Goal: Transaction & Acquisition: Purchase product/service

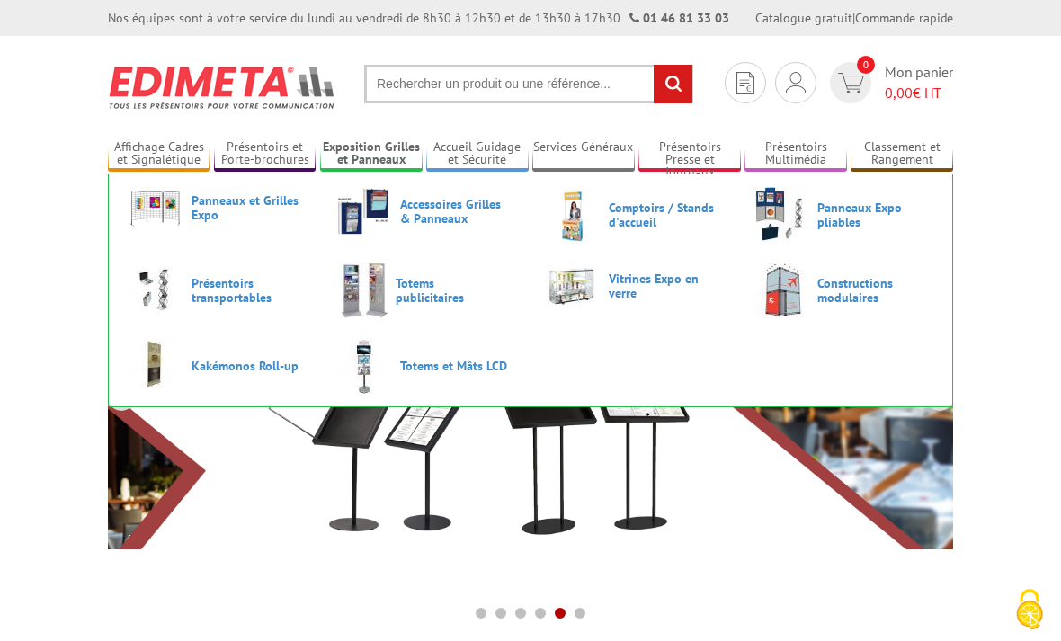
click at [462, 86] on input "text" at bounding box center [528, 84] width 329 height 39
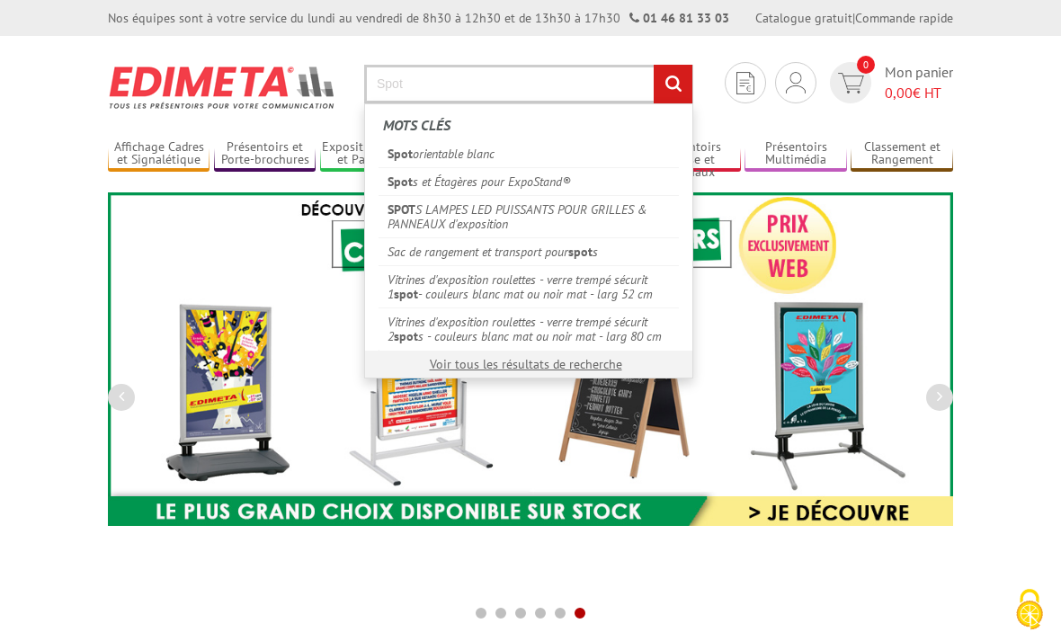
type input "Spot"
click at [485, 218] on link "SPOT S LAMPES LED PUISSANTS POUR GRILLES & PANNEAUX d'exposition" at bounding box center [528, 216] width 300 height 42
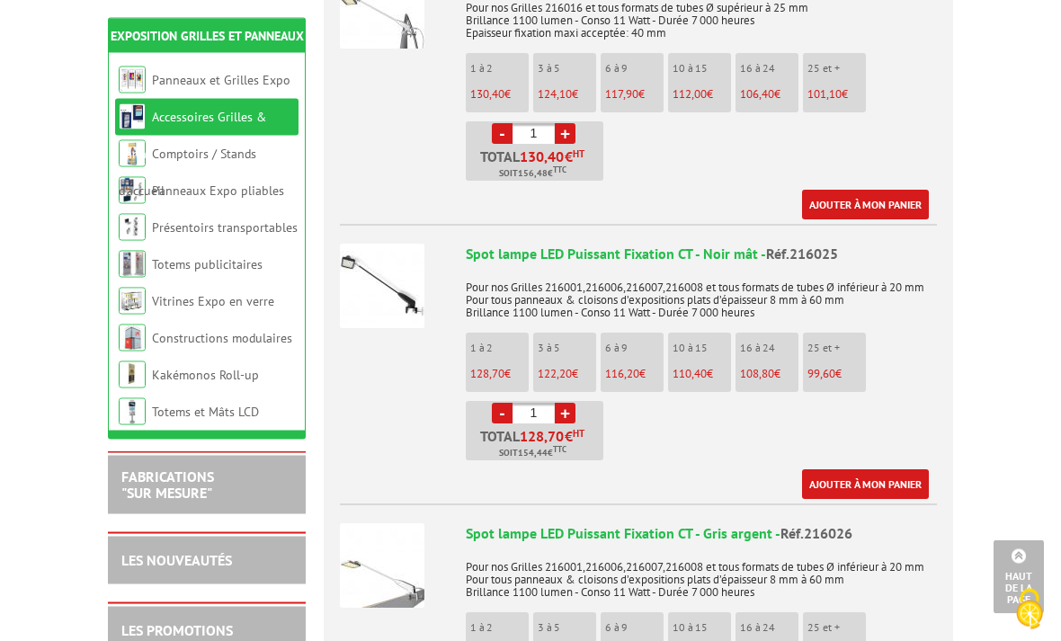
scroll to position [1041, 0]
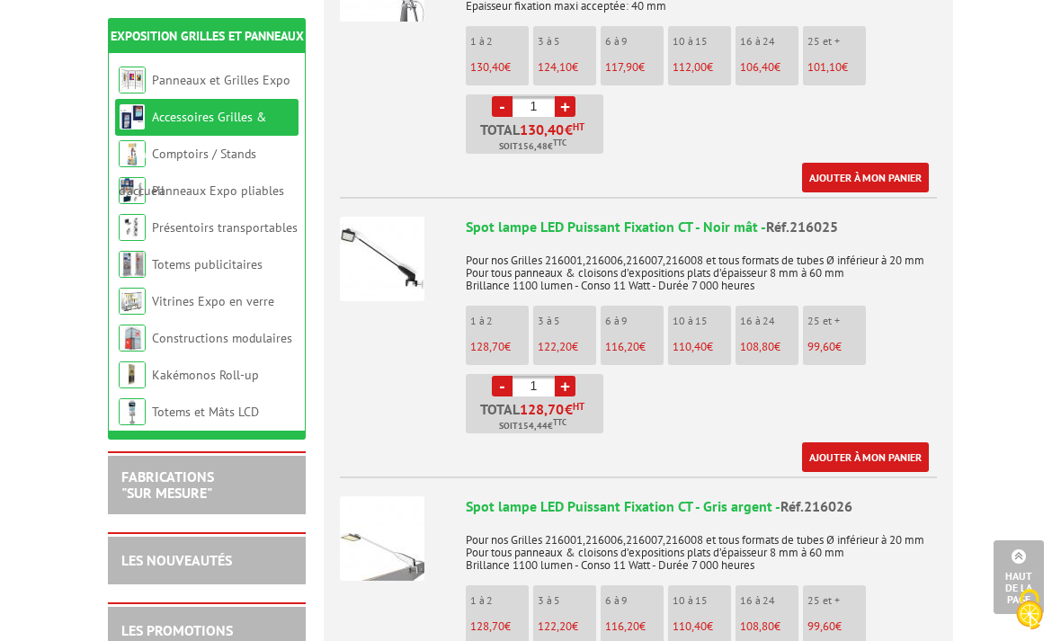
click at [607, 235] on div "Spot lampe LED Puissant Fixation CT - Noir mât - Réf.216025 Pour nos Grilles 21…" at bounding box center [701, 344] width 471 height 255
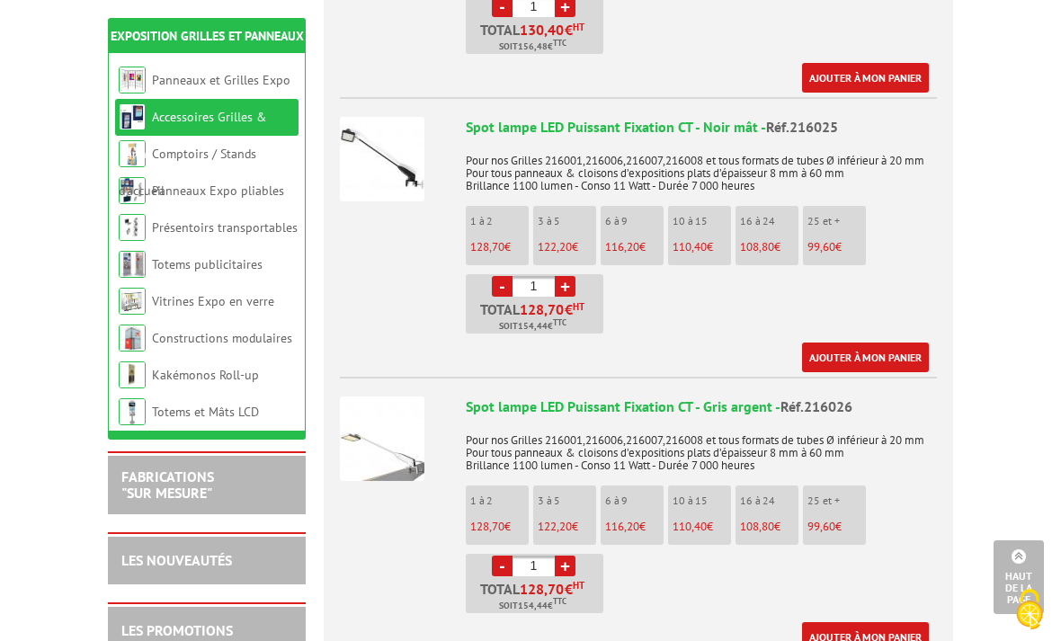
scroll to position [1140, 0]
click at [572, 289] on link "+" at bounding box center [565, 287] width 21 height 21
click at [571, 290] on link "+" at bounding box center [565, 287] width 21 height 21
click at [564, 285] on link "+" at bounding box center [565, 287] width 21 height 21
click at [562, 293] on link "+" at bounding box center [565, 287] width 21 height 21
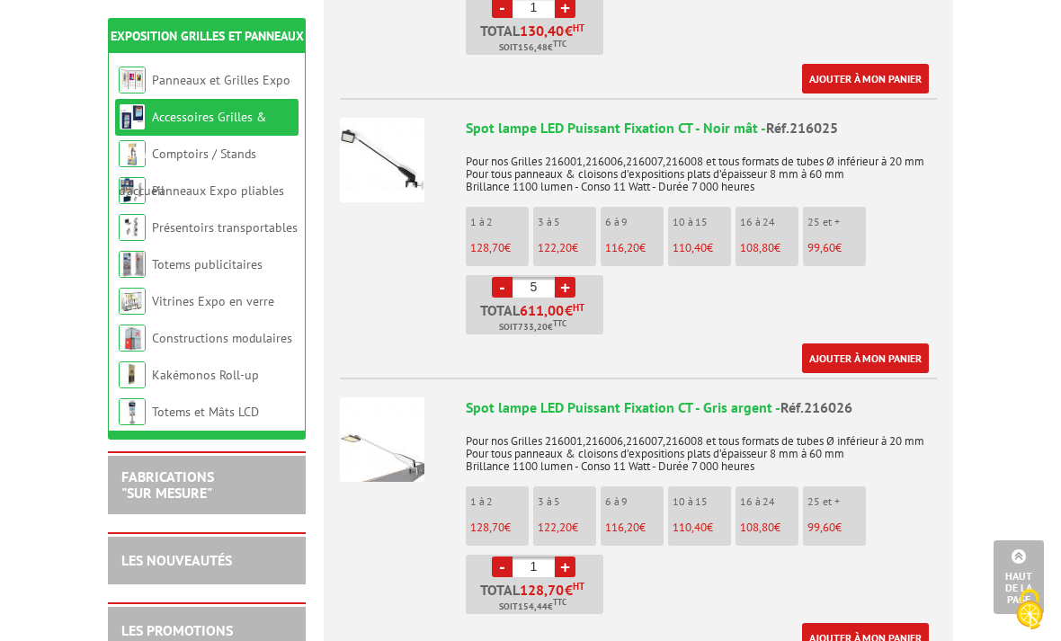
click at [565, 291] on link "+" at bounding box center [565, 287] width 21 height 21
click at [500, 287] on link "-" at bounding box center [502, 287] width 21 height 21
click at [493, 287] on link "-" at bounding box center [502, 287] width 21 height 21
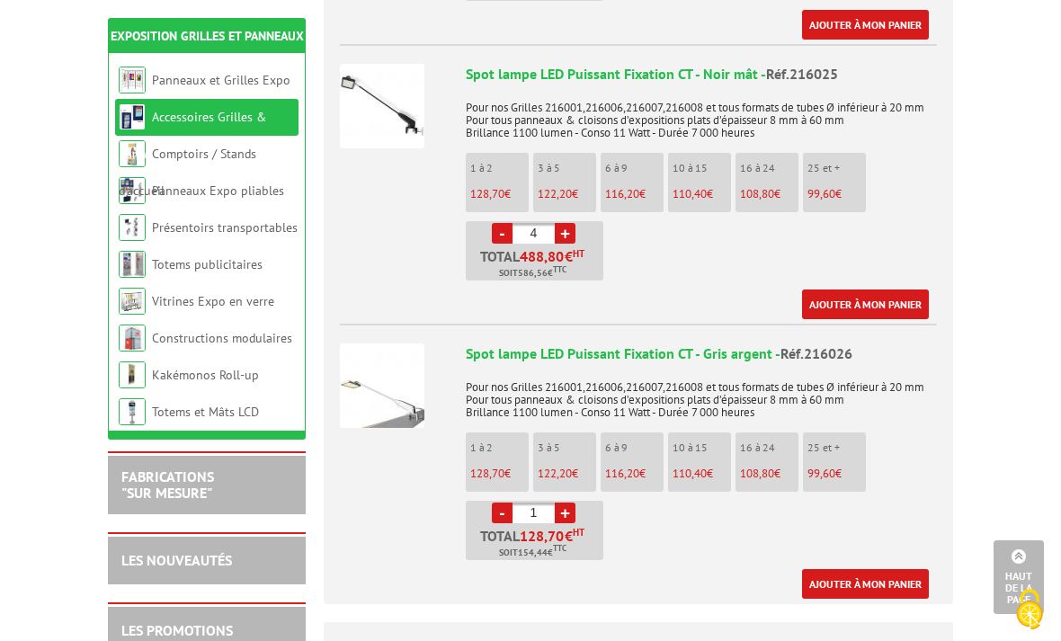
scroll to position [1198, 0]
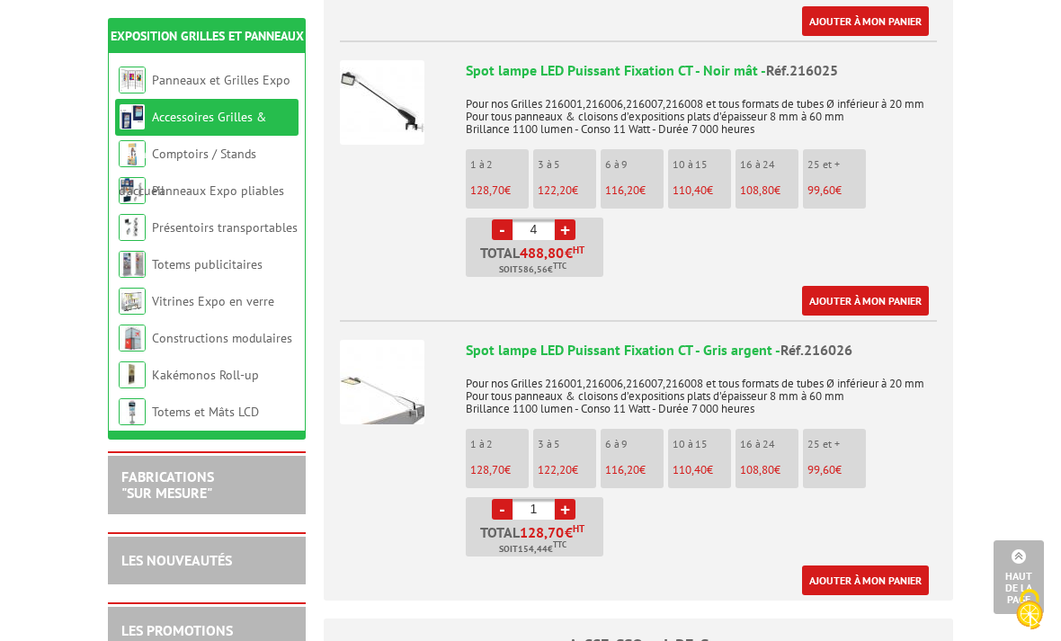
click at [503, 231] on link "-" at bounding box center [502, 229] width 21 height 21
click at [500, 223] on link "-" at bounding box center [502, 229] width 21 height 21
click at [562, 234] on link "+" at bounding box center [565, 229] width 21 height 21
click at [497, 233] on link "-" at bounding box center [502, 229] width 21 height 21
type input "2"
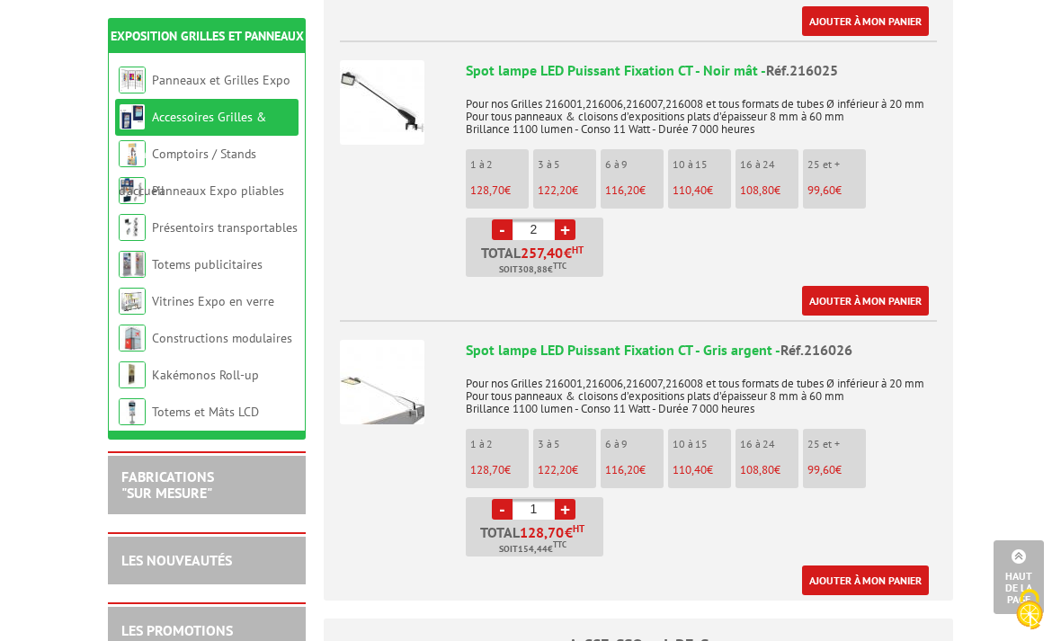
click at [876, 297] on link "Ajouter à mon panier" at bounding box center [865, 301] width 127 height 30
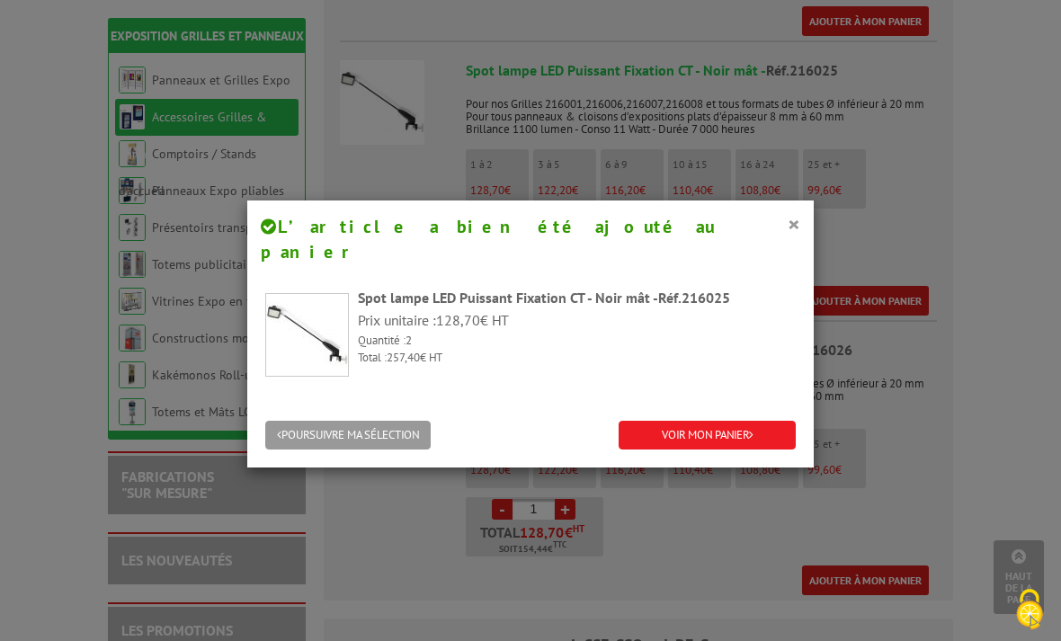
click at [727, 421] on link "VOIR MON PANIER" at bounding box center [707, 436] width 177 height 30
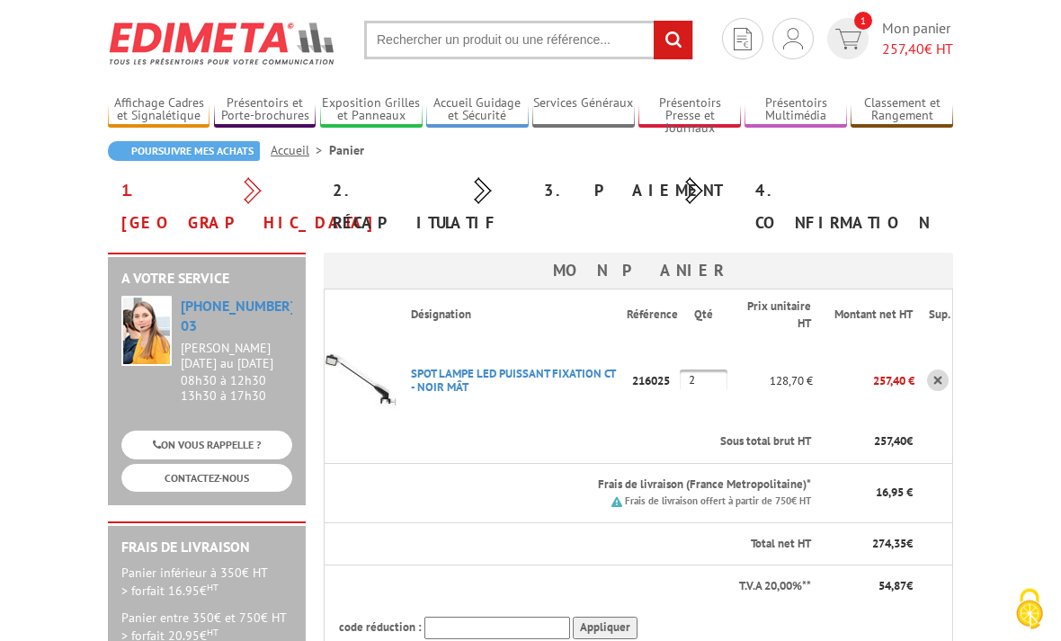
scroll to position [46, 0]
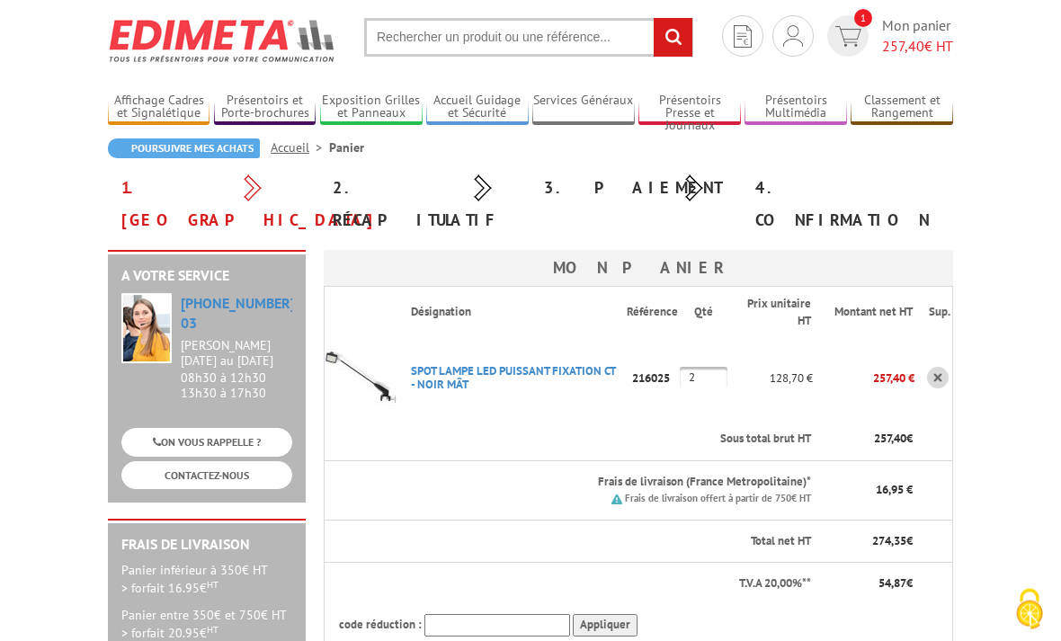
click at [713, 368] on input "2" at bounding box center [704, 379] width 48 height 22
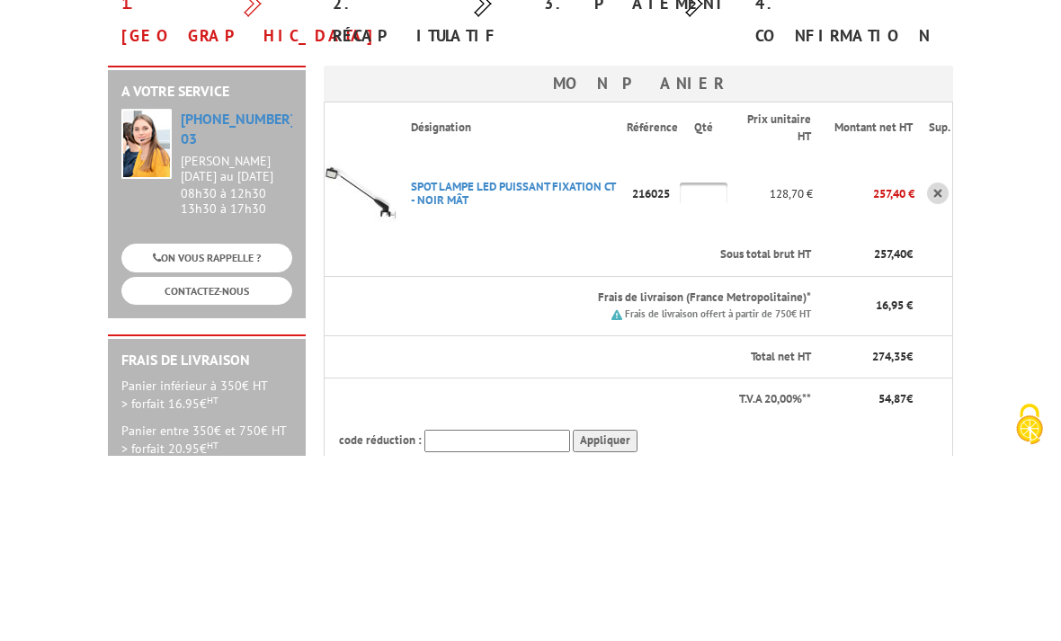
type input "6"
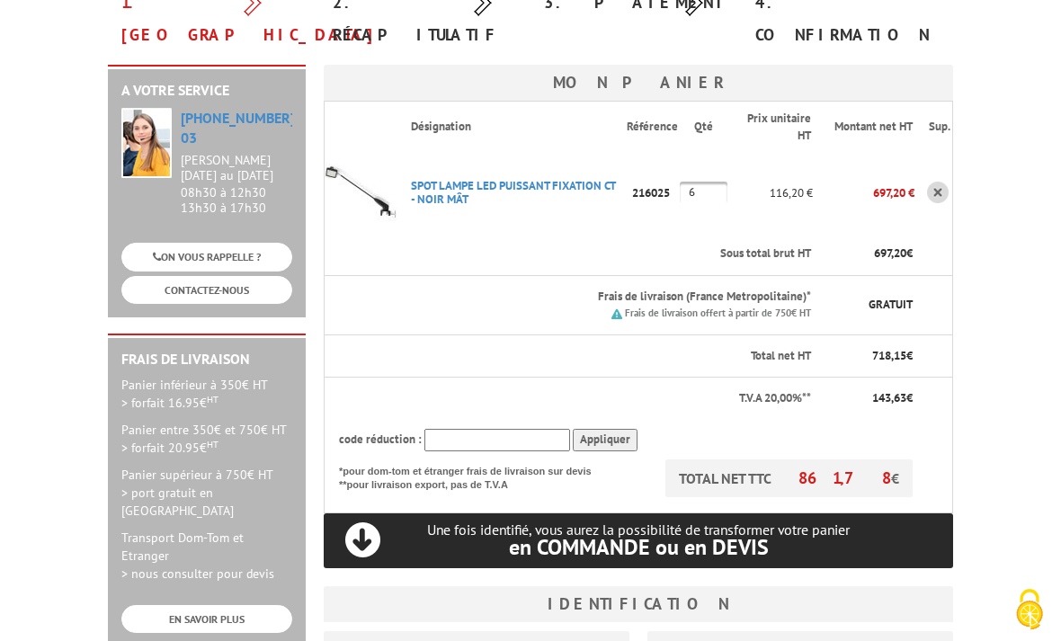
click at [715, 182] on input "6" at bounding box center [704, 193] width 48 height 22
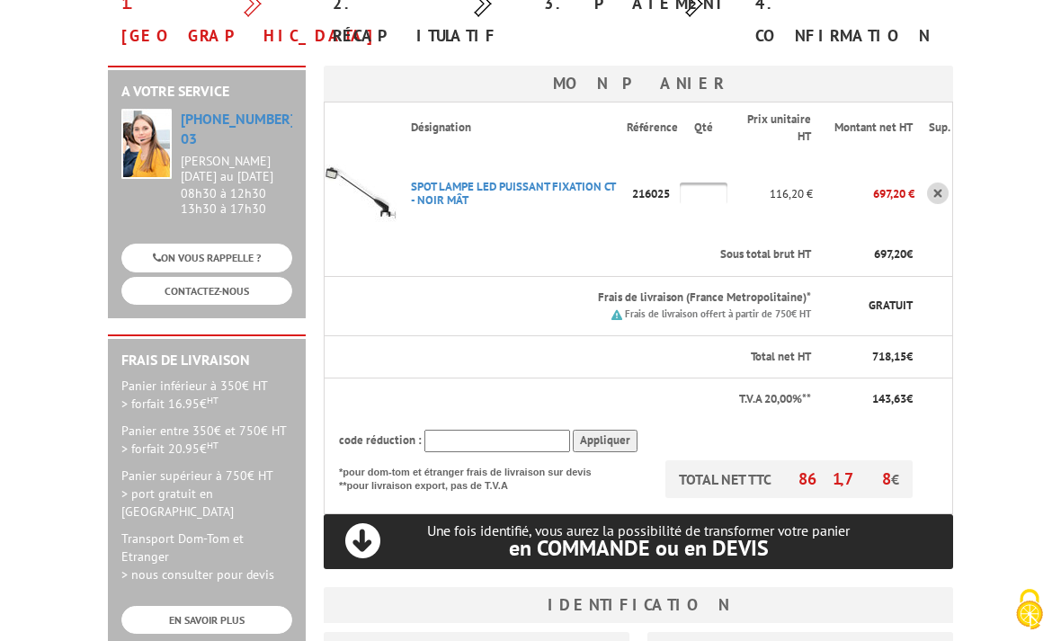
type input "2"
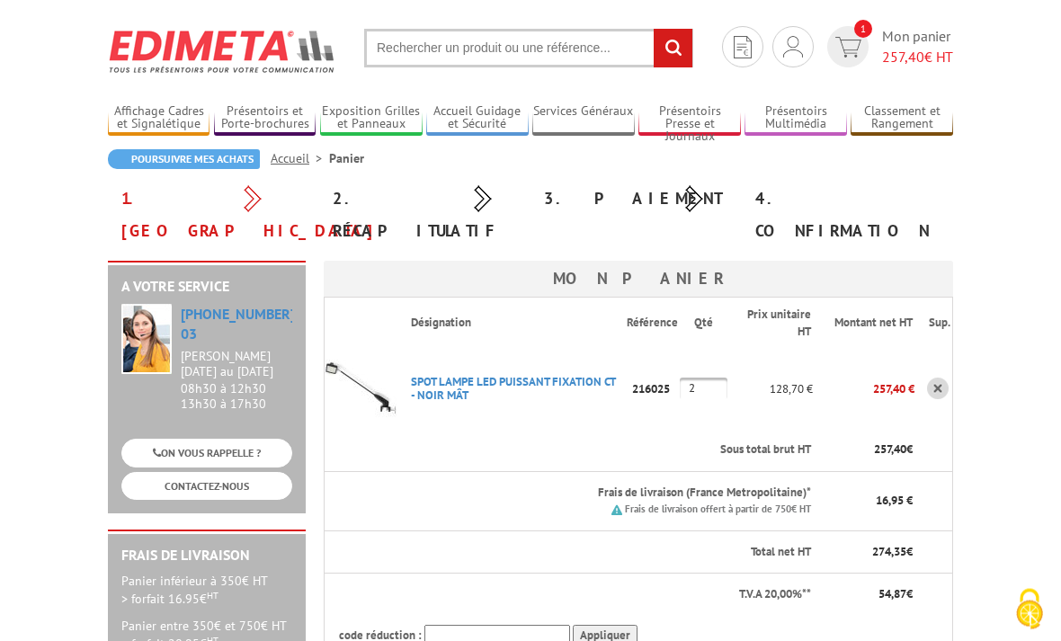
scroll to position [0, 0]
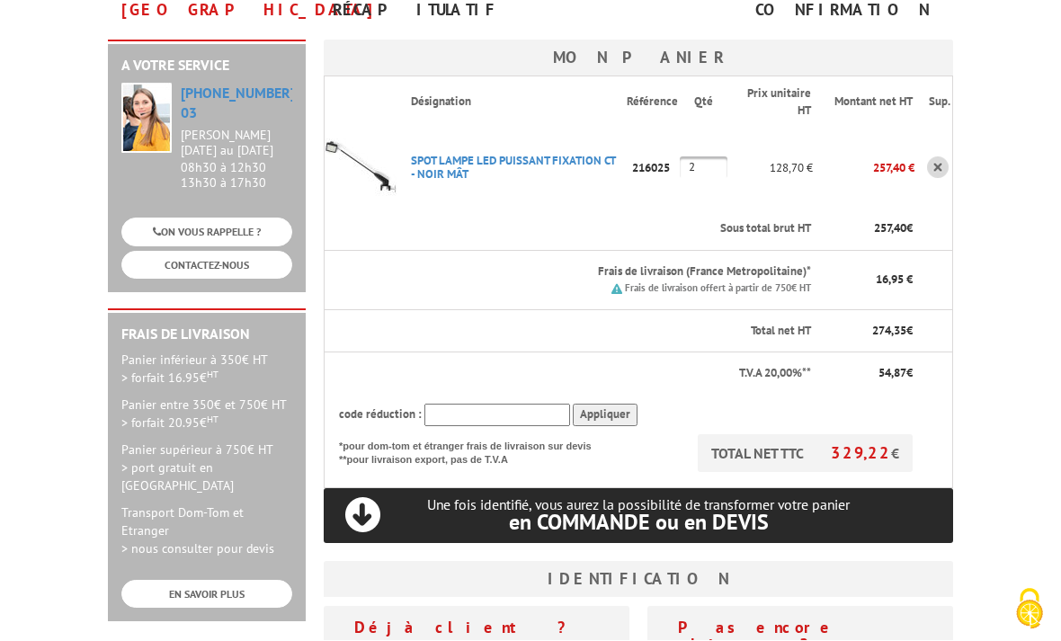
click at [712, 157] on input "2" at bounding box center [704, 168] width 48 height 22
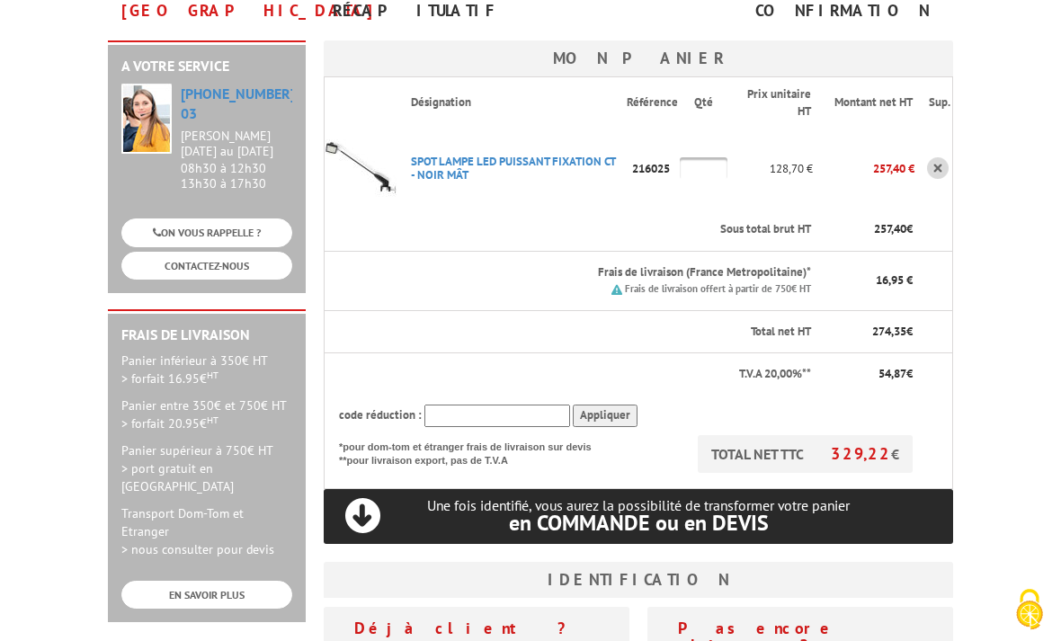
type input "4"
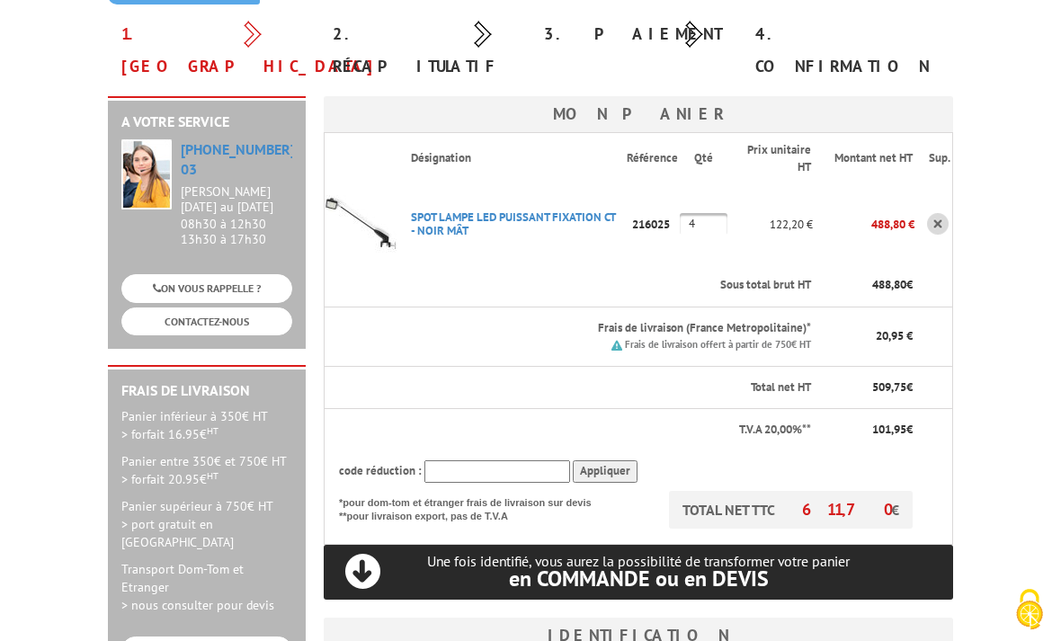
scroll to position [200, 0]
click at [713, 214] on input "4" at bounding box center [704, 225] width 48 height 22
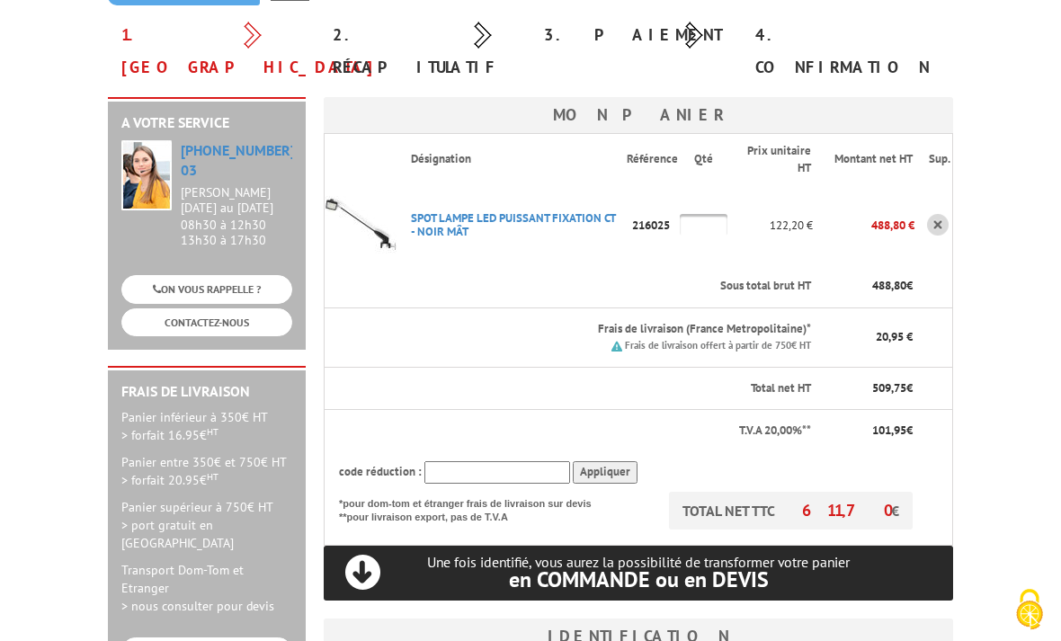
type input "6"
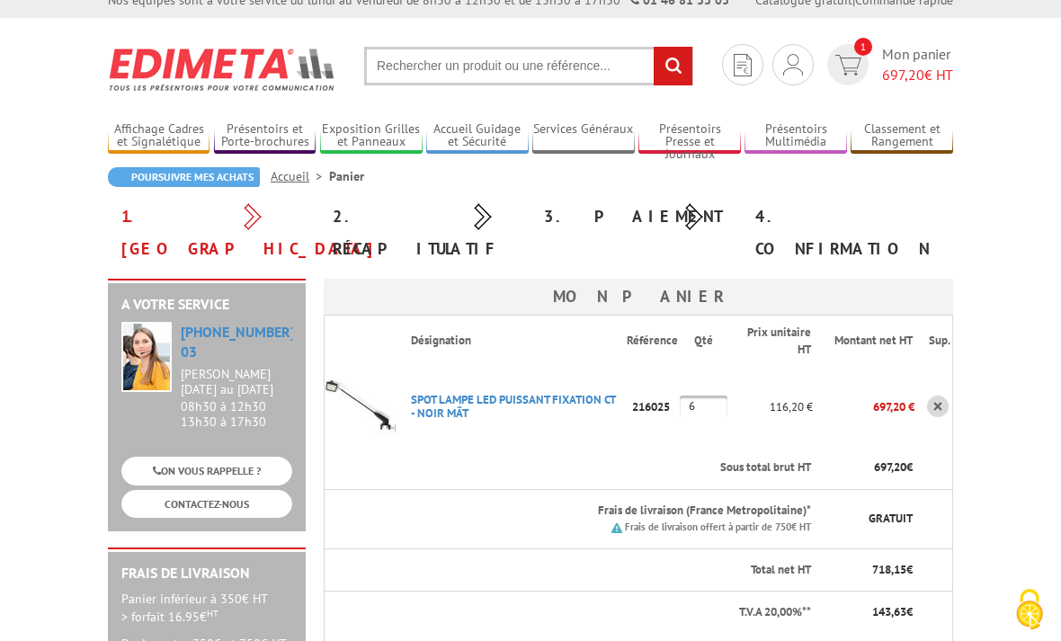
scroll to position [0, 0]
